Goal: Task Accomplishment & Management: Manage account settings

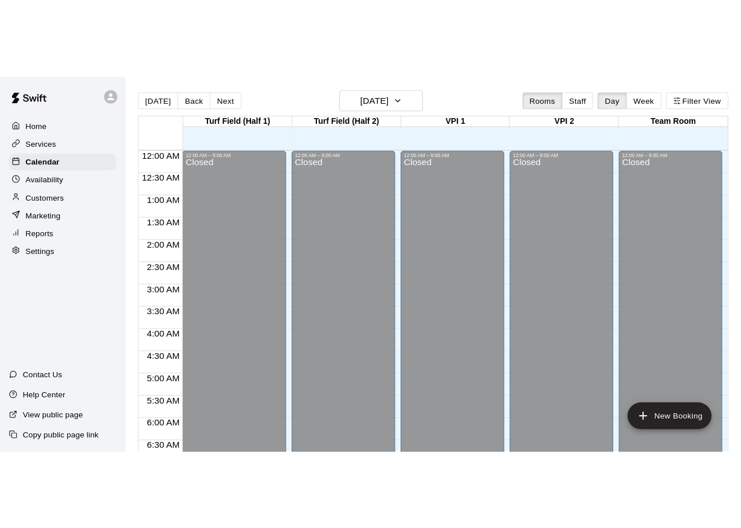
scroll to position [446, 0]
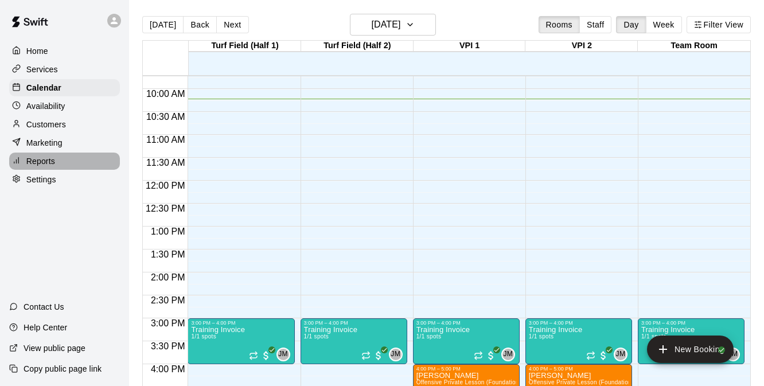
click at [48, 163] on p "Reports" at bounding box center [40, 160] width 29 height 11
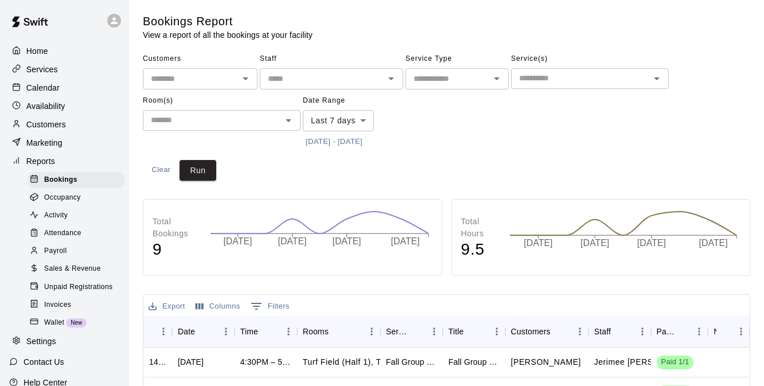
click at [71, 265] on span "Sales & Revenue" at bounding box center [72, 268] width 57 height 11
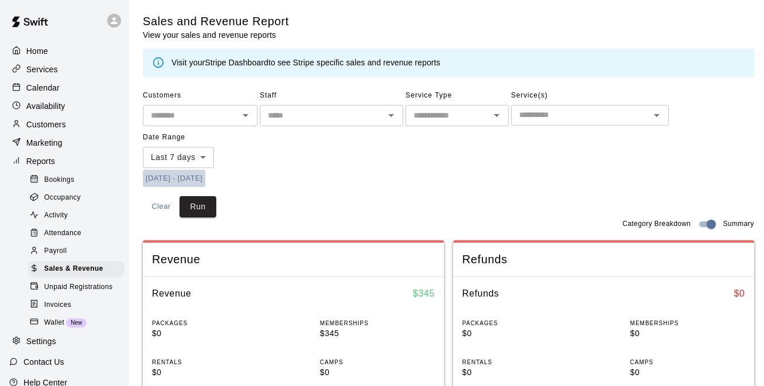
click at [196, 175] on button "[DATE] - [DATE]" at bounding box center [174, 179] width 62 height 18
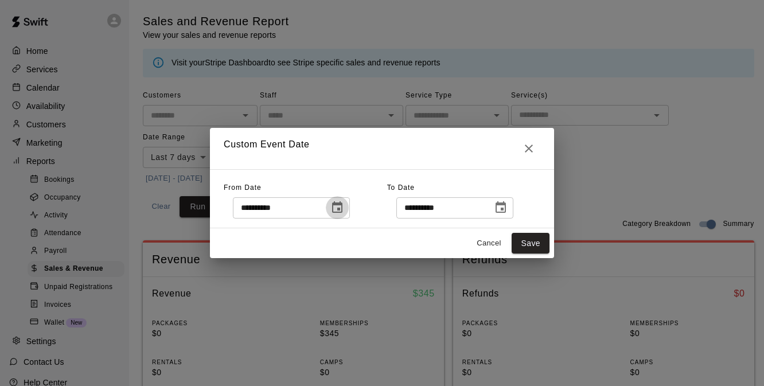
click at [336, 209] on icon "Choose date, selected date is Sep 12, 2025" at bounding box center [337, 206] width 10 height 11
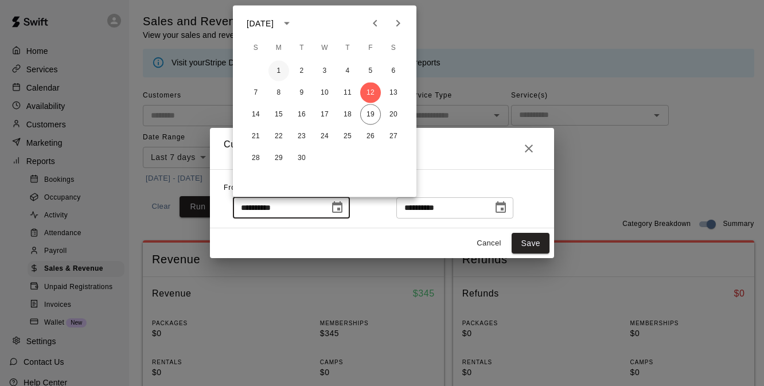
click at [279, 71] on button "1" at bounding box center [278, 71] width 21 height 21
type input "**********"
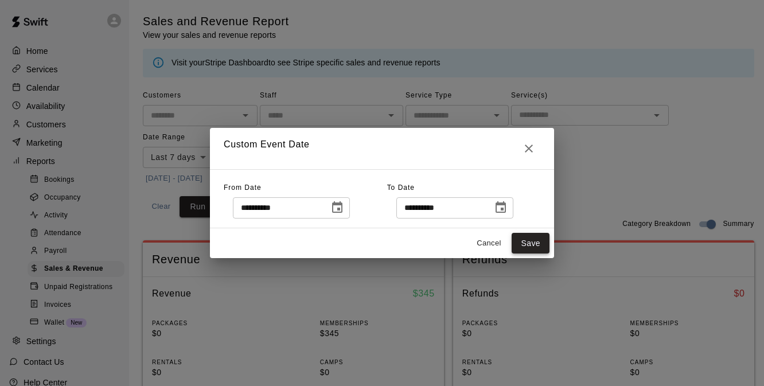
click at [522, 245] on button "Save" at bounding box center [530, 243] width 38 height 21
type input "******"
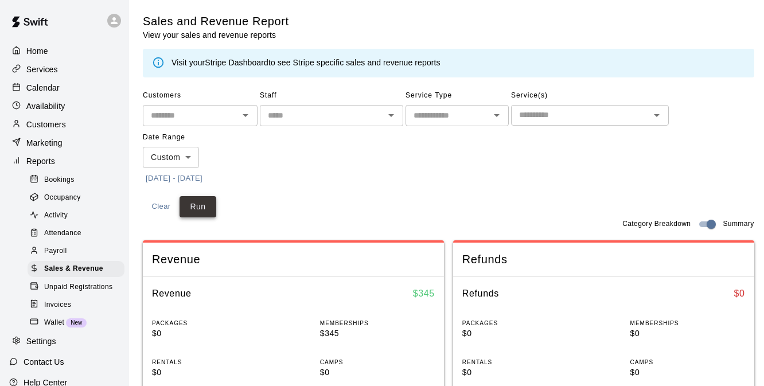
click at [200, 202] on button "Run" at bounding box center [197, 206] width 37 height 21
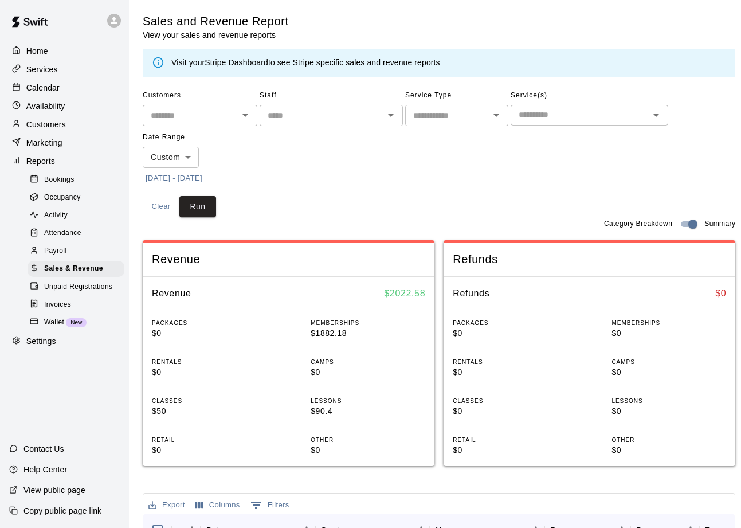
click at [46, 88] on p "Calendar" at bounding box center [42, 87] width 33 height 11
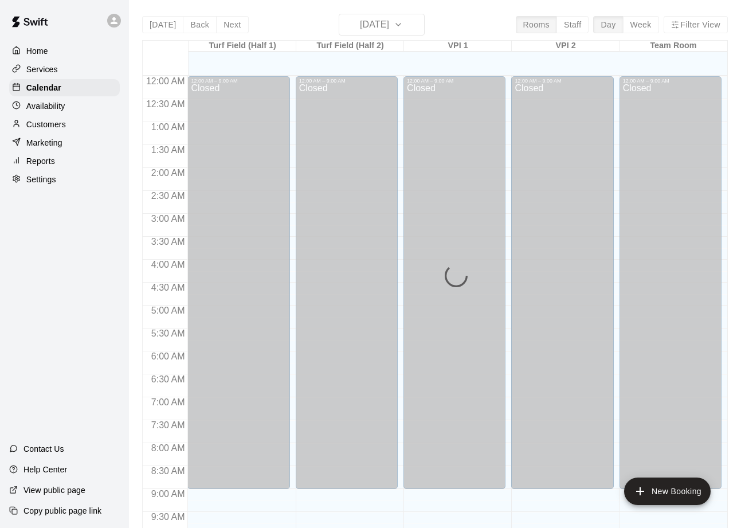
scroll to position [486, 0]
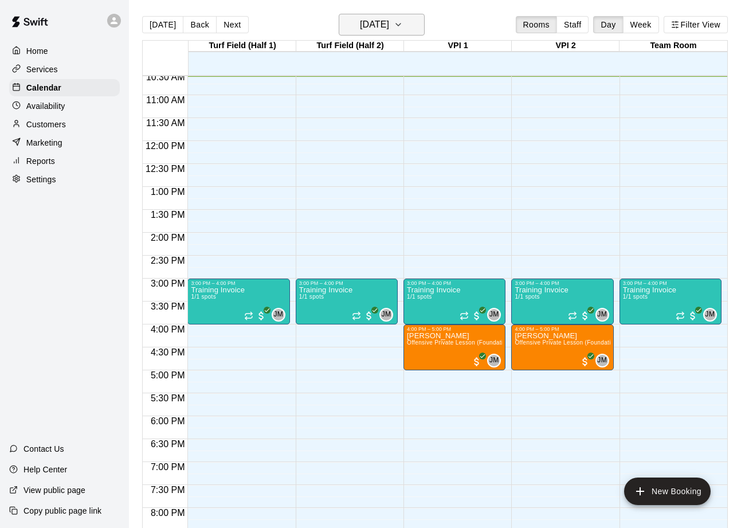
click at [403, 28] on icon "button" at bounding box center [398, 25] width 9 height 14
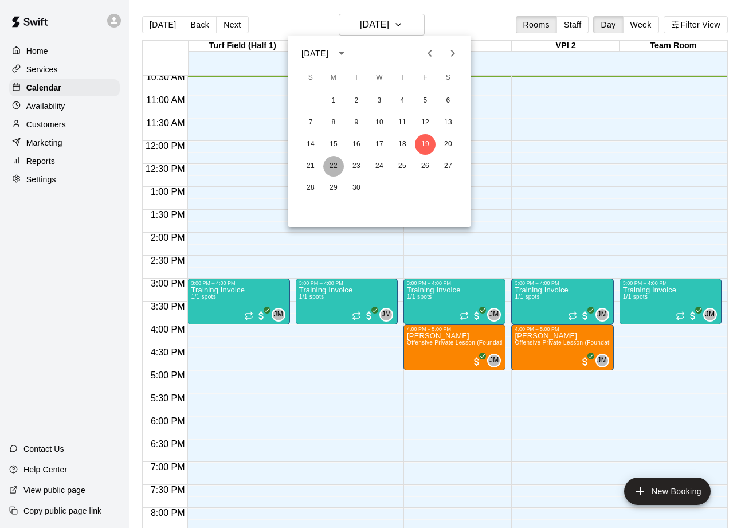
click at [333, 164] on button "22" at bounding box center [333, 166] width 21 height 21
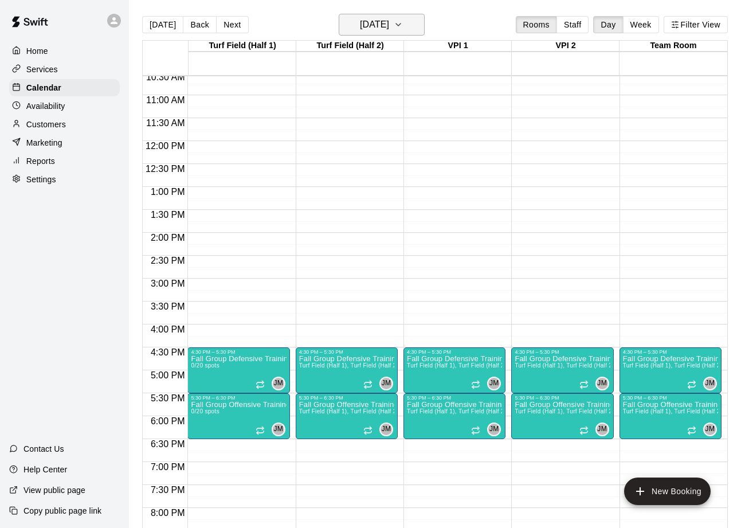
click at [403, 27] on icon "button" at bounding box center [398, 25] width 9 height 14
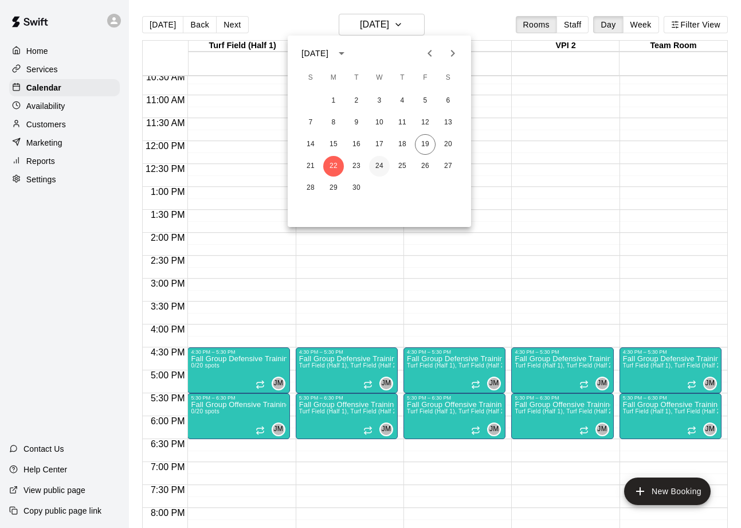
click at [375, 166] on button "24" at bounding box center [379, 166] width 21 height 21
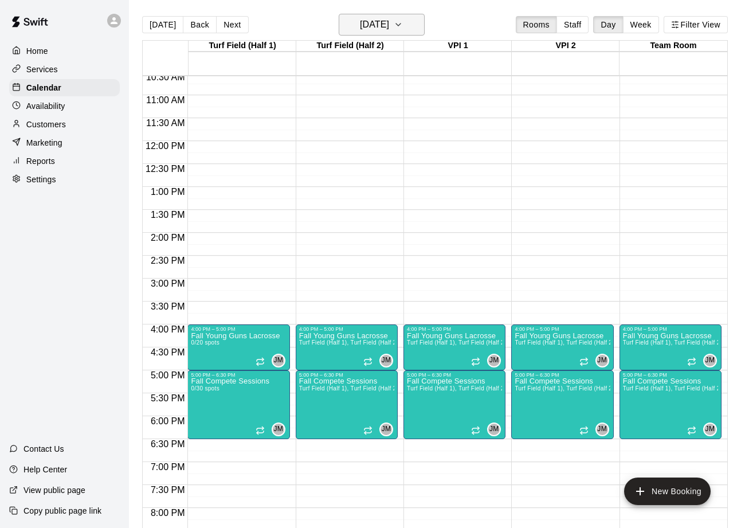
click at [389, 22] on h6 "Wednesday Sep 24" at bounding box center [374, 25] width 29 height 16
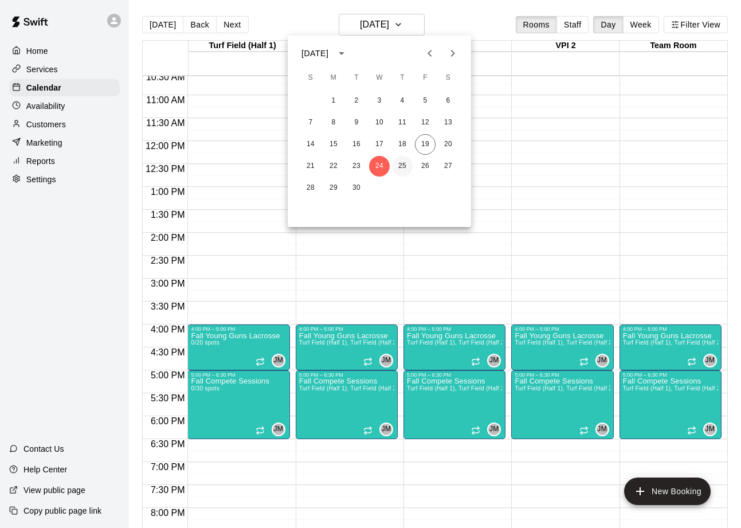
click at [404, 162] on button "25" at bounding box center [402, 166] width 21 height 21
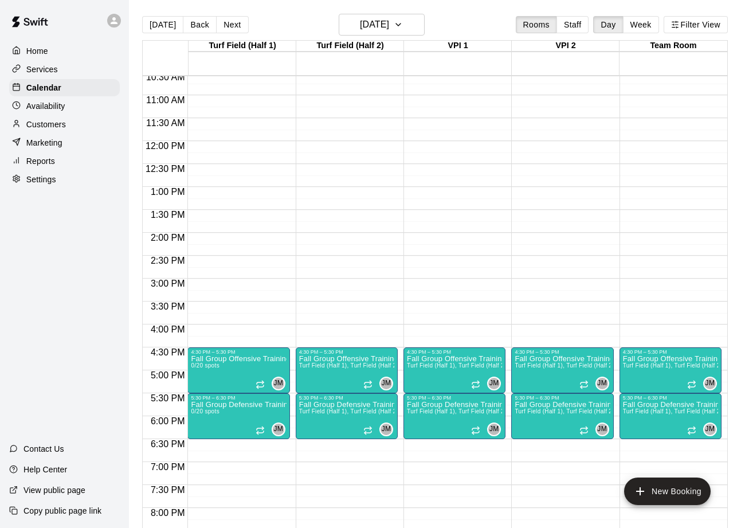
click at [387, 288] on div "12:00 AM – 9:00 AM Closed 4:30 PM – 5:30 PM Fall Group Offensive Training Turf …" at bounding box center [347, 141] width 102 height 1101
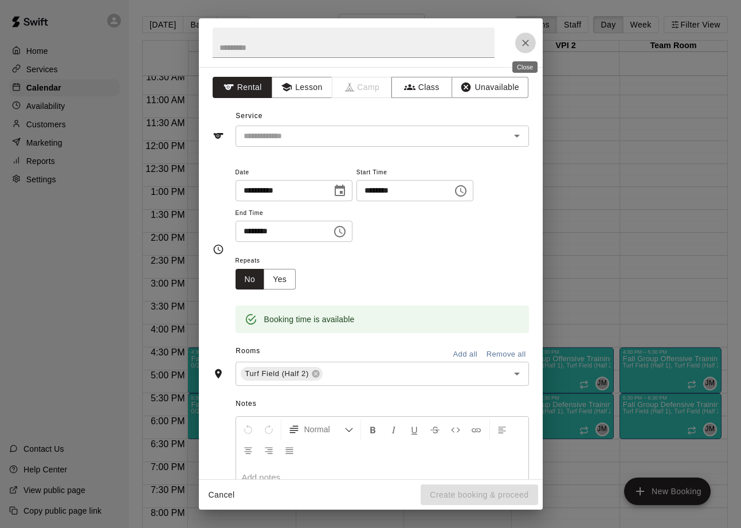
click at [520, 43] on icon "Close" at bounding box center [525, 42] width 11 height 11
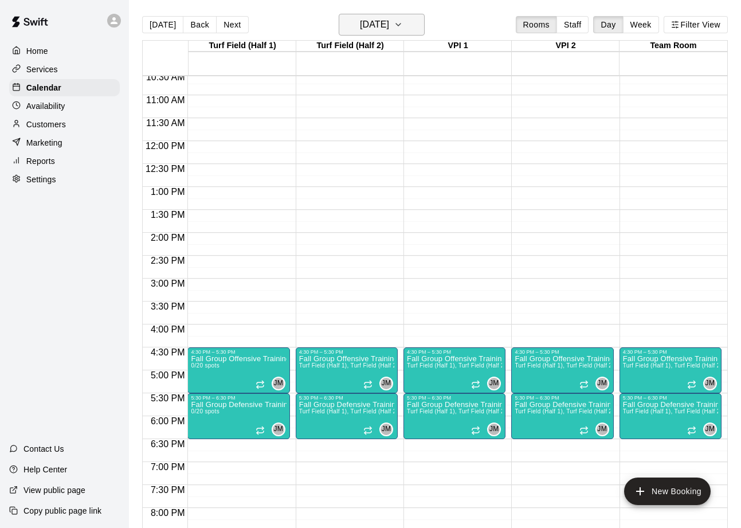
click at [403, 21] on icon "button" at bounding box center [398, 25] width 9 height 14
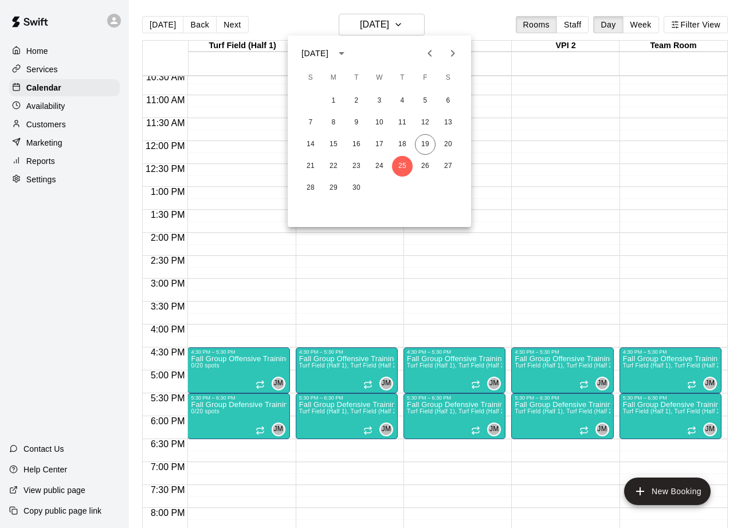
click at [496, 6] on div at bounding box center [370, 264] width 741 height 528
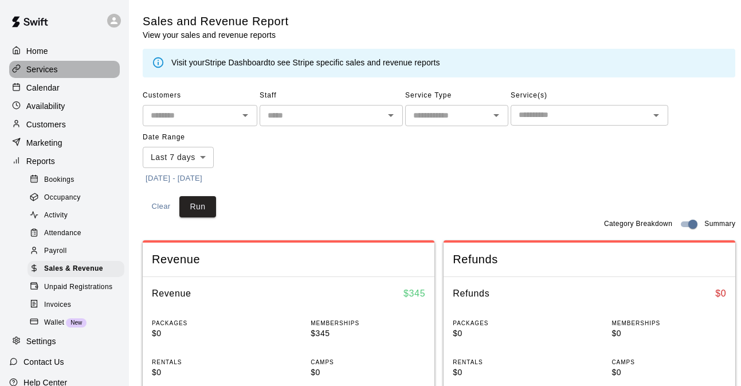
click at [60, 73] on div "Services" at bounding box center [64, 69] width 111 height 17
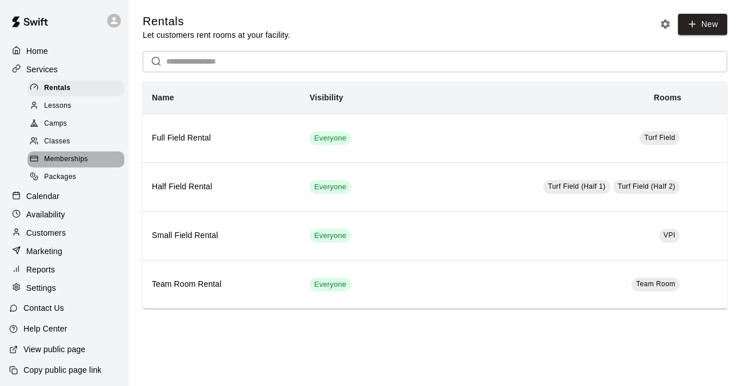
click at [87, 157] on span "Memberships" at bounding box center [66, 159] width 44 height 11
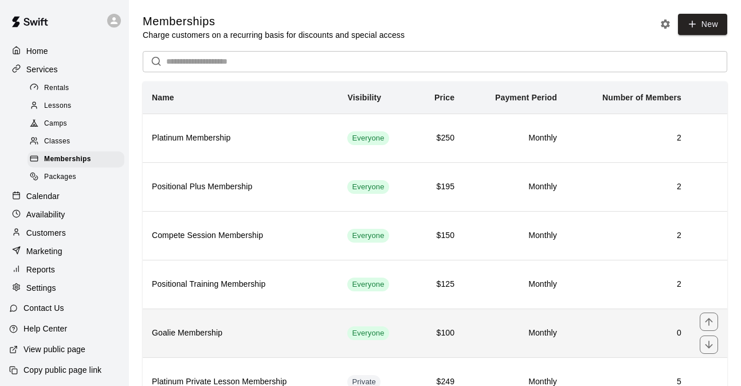
click at [436, 332] on h6 "$100" at bounding box center [439, 333] width 31 height 13
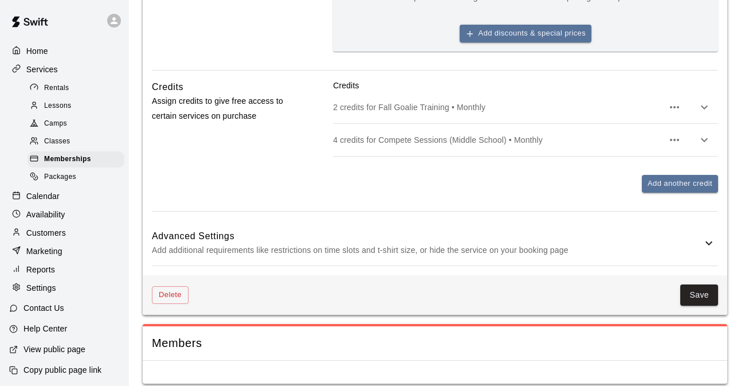
scroll to position [561, 0]
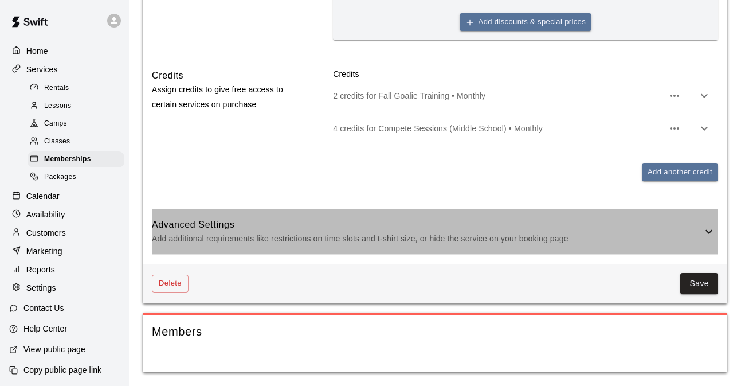
click at [501, 232] on p "Add additional requirements like restrictions on time slots and t-shirt size, o…" at bounding box center [427, 239] width 550 height 14
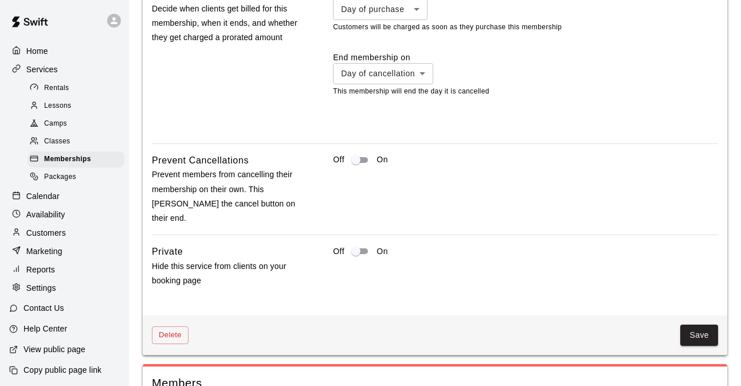
scroll to position [1040, 0]
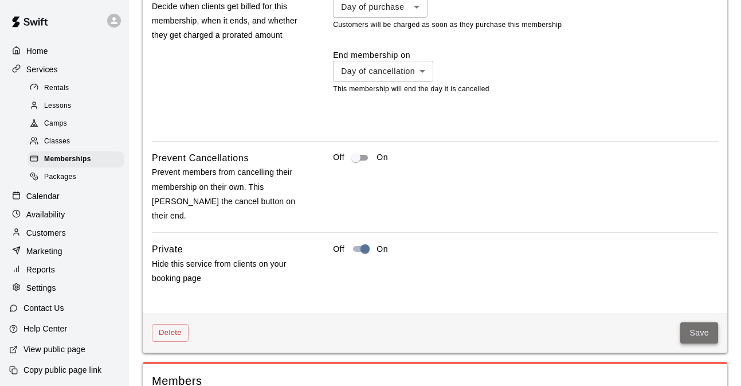
click at [700, 334] on button "Save" at bounding box center [699, 332] width 38 height 21
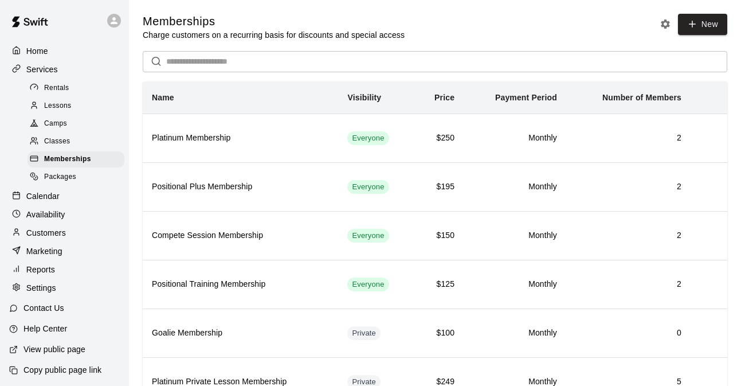
click at [571, 36] on div "Memberships Charge customers on a recurring basis for discounts and special acc…" at bounding box center [435, 27] width 585 height 27
click at [484, 33] on div "Memberships Charge customers on a recurring basis for discounts and special acc…" at bounding box center [435, 27] width 585 height 27
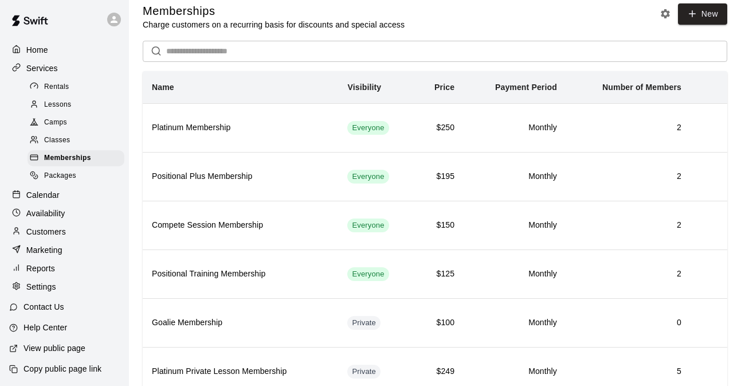
scroll to position [9, 0]
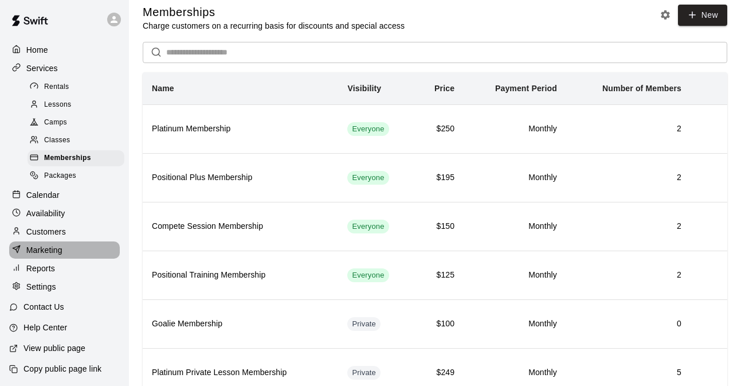
click at [45, 247] on p "Marketing" at bounding box center [44, 249] width 36 height 11
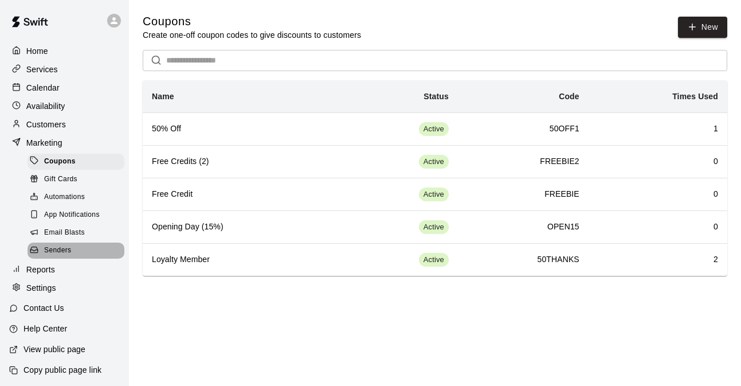
click at [45, 247] on span "Senders" at bounding box center [58, 250] width 28 height 11
click at [45, 247] on span "Senders" at bounding box center [58, 249] width 28 height 11
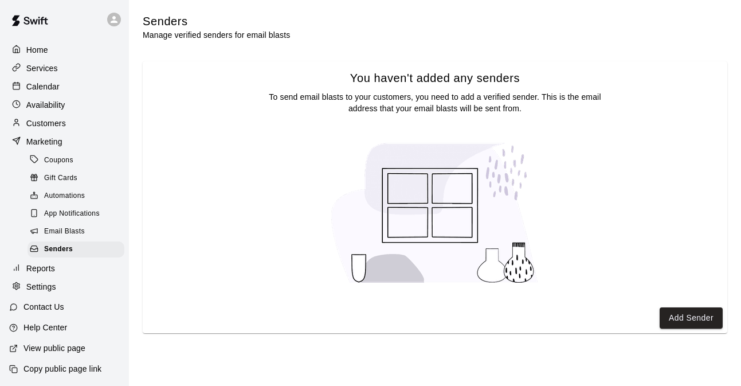
click at [24, 250] on div "Coupons Gift Cards Automations App Notifications Email Blasts Senders" at bounding box center [69, 204] width 120 height 107
click at [25, 251] on div "Coupons Gift Cards Automations App Notifications Email Blasts Senders" at bounding box center [69, 204] width 120 height 107
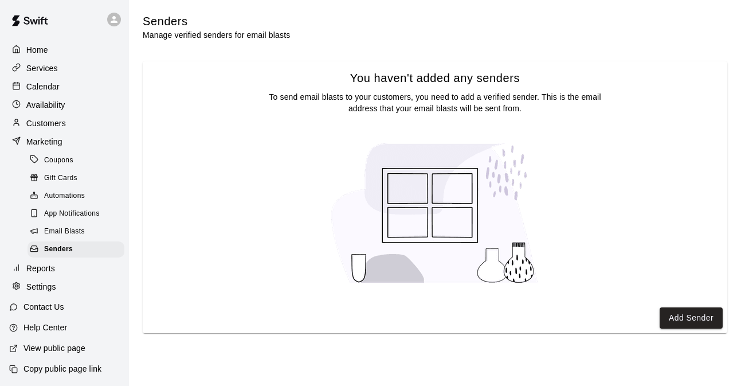
click at [25, 251] on div "Coupons Gift Cards Automations App Notifications Email Blasts Senders" at bounding box center [69, 204] width 120 height 107
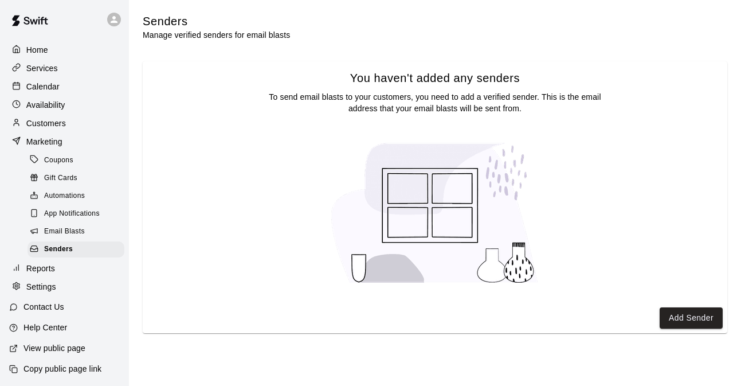
click at [25, 251] on div "Coupons Gift Cards Automations App Notifications Email Blasts Senders" at bounding box center [69, 204] width 120 height 107
click at [63, 59] on div "Home Services Calendar Availability Customers Marketing Coupons Gift Cards Auto…" at bounding box center [64, 168] width 129 height 256
click at [50, 69] on p "Services" at bounding box center [42, 67] width 32 height 11
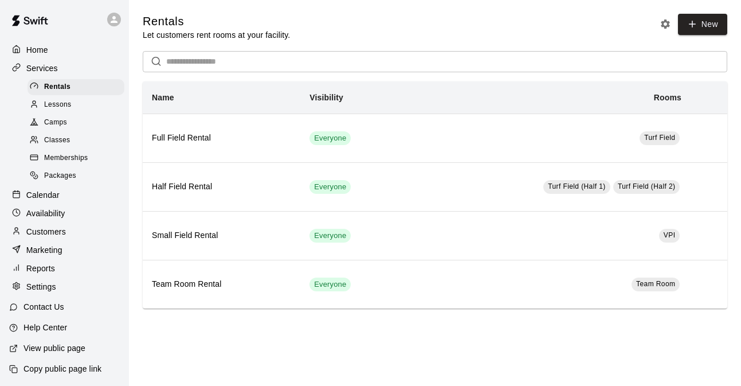
click at [93, 162] on div "Memberships" at bounding box center [76, 158] width 97 height 16
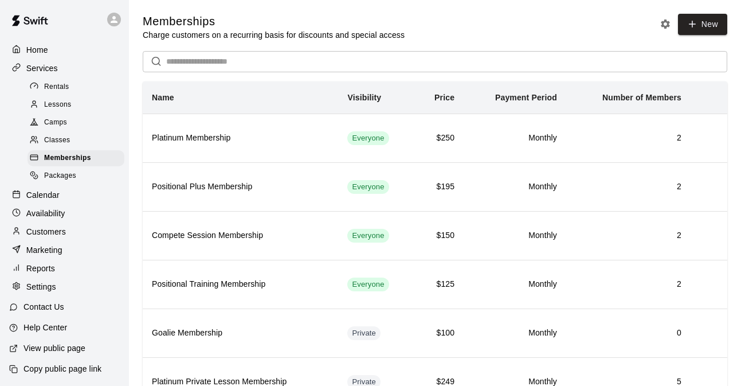
click at [643, 6] on main "Memberships Charge customers on a recurring basis for discounts and special acc…" at bounding box center [435, 267] width 612 height 535
click at [561, 46] on div "Memberships Charge customers on a recurring basis for discounts and special acc…" at bounding box center [435, 259] width 585 height 490
click at [563, 31] on div "Memberships Charge customers on a recurring basis for discounts and special acc…" at bounding box center [435, 27] width 585 height 27
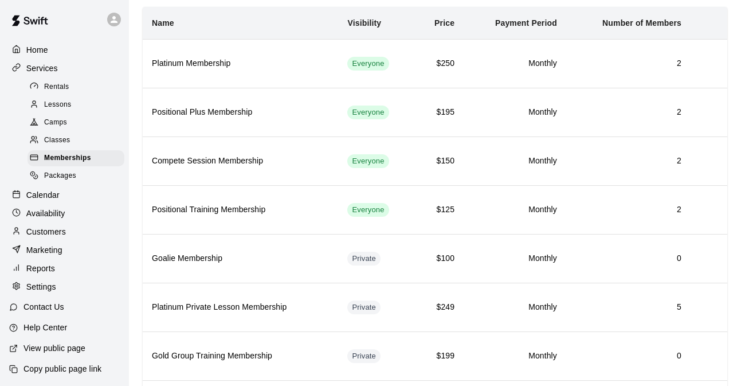
scroll to position [46, 0]
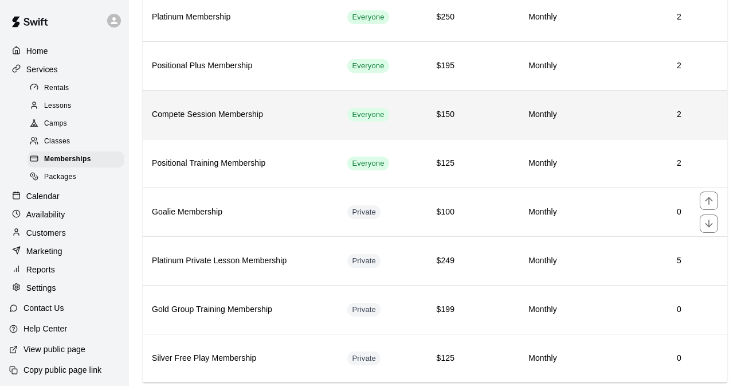
scroll to position [150, 0]
